Goal: Task Accomplishment & Management: Manage account settings

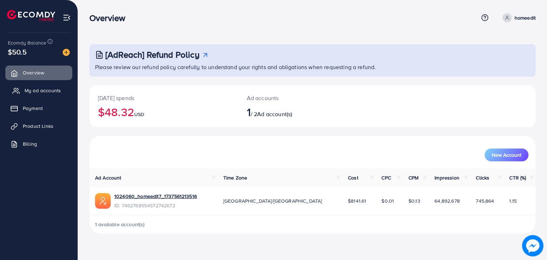
click at [51, 90] on span "My ad accounts" at bounding box center [43, 90] width 36 height 7
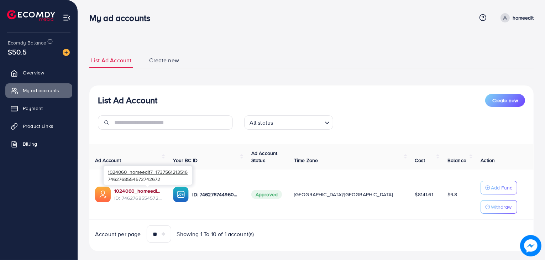
click at [121, 187] on link "1024060_homeedit7_1737561213516" at bounding box center [137, 190] width 47 height 7
click at [45, 72] on span "Overview" at bounding box center [35, 72] width 21 height 7
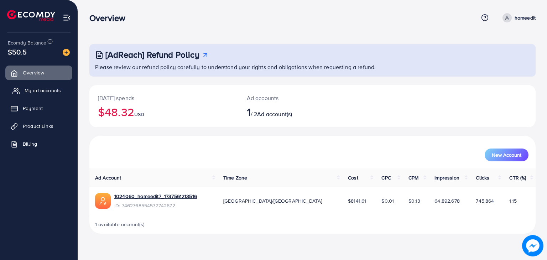
click at [42, 92] on span "My ad accounts" at bounding box center [43, 90] width 36 height 7
